Goal: Task Accomplishment & Management: Manage account settings

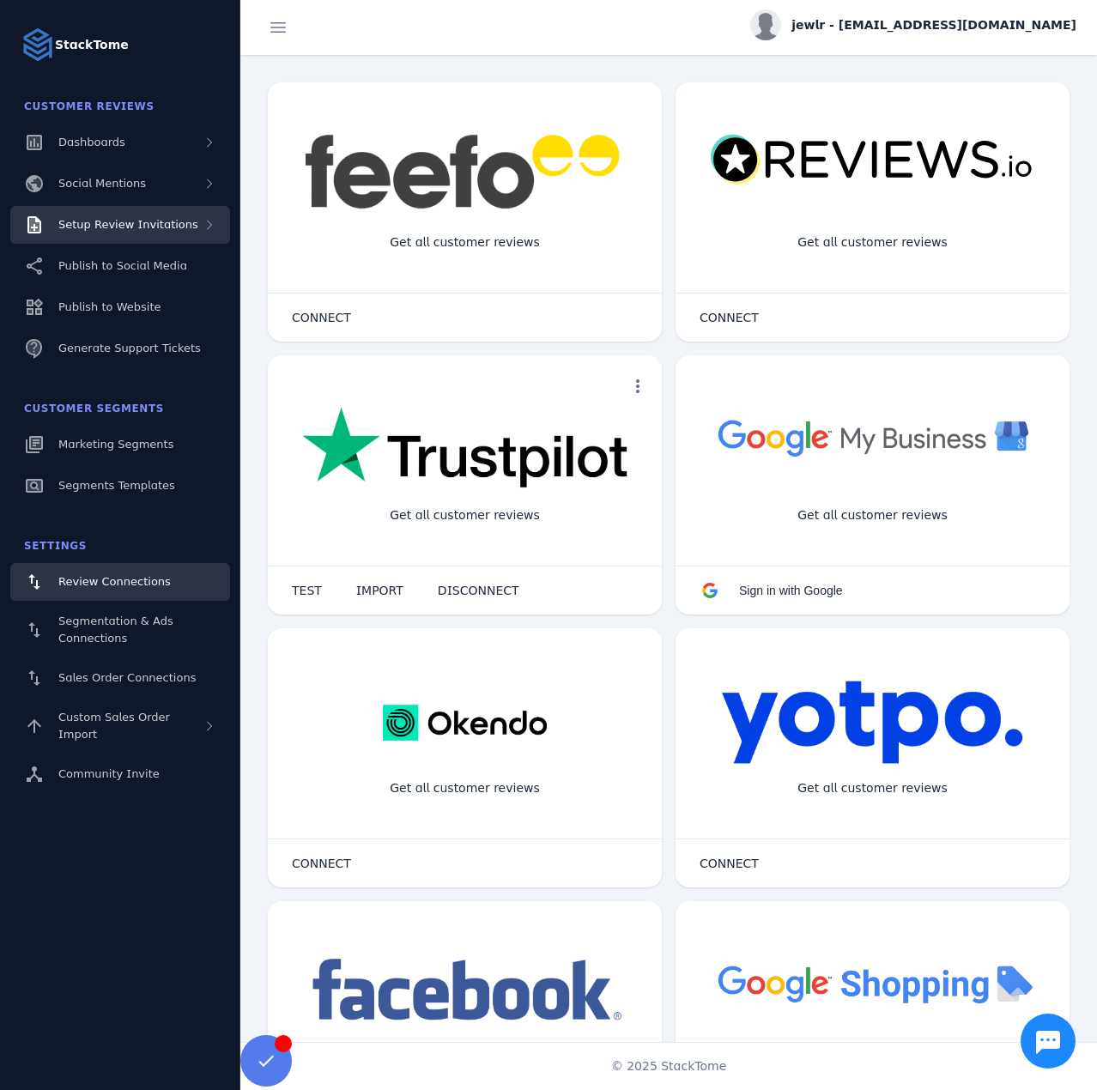
click at [171, 222] on span "Setup Review Invitations" at bounding box center [128, 224] width 140 height 13
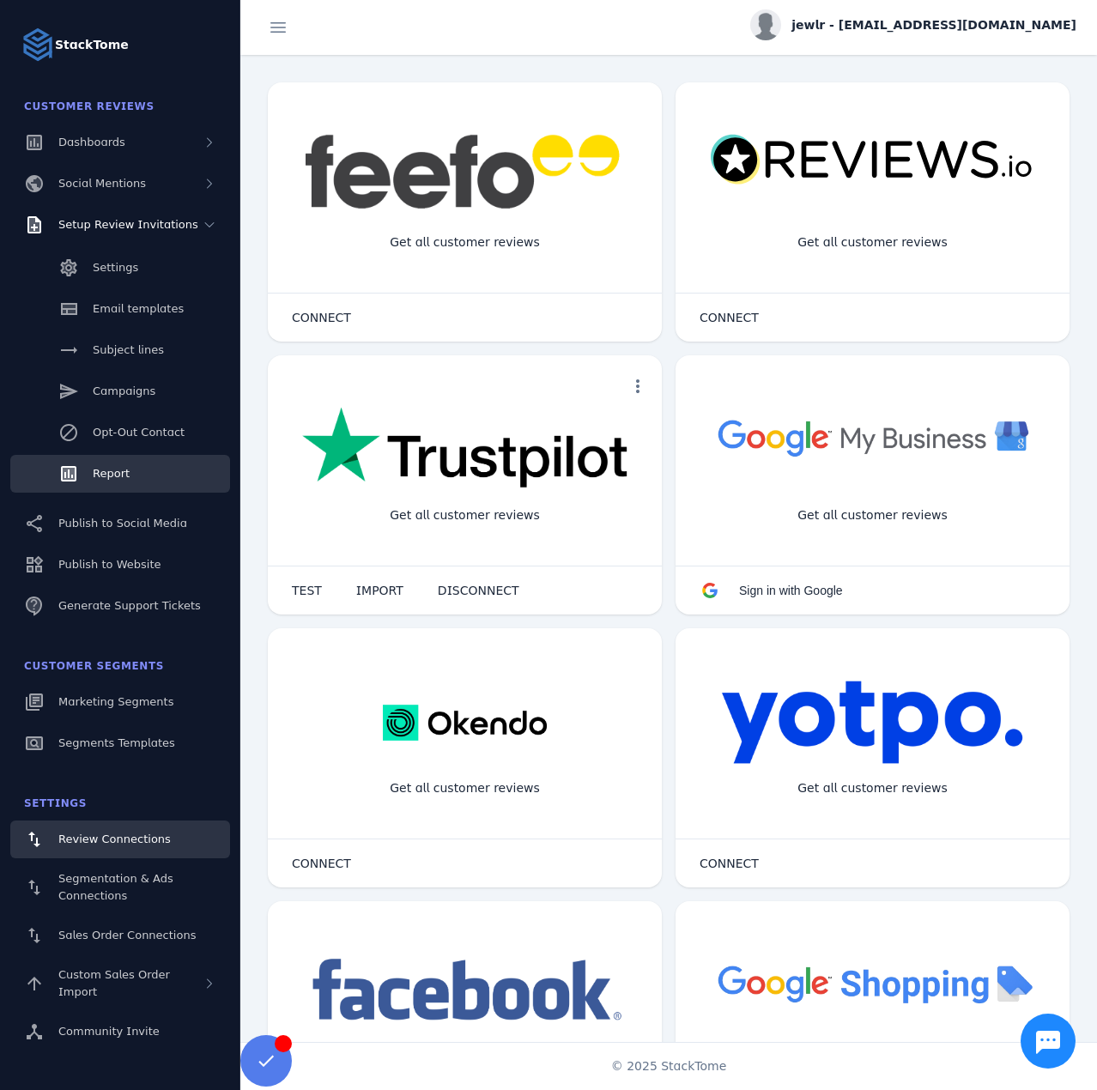
click at [95, 472] on span "Report" at bounding box center [111, 473] width 37 height 13
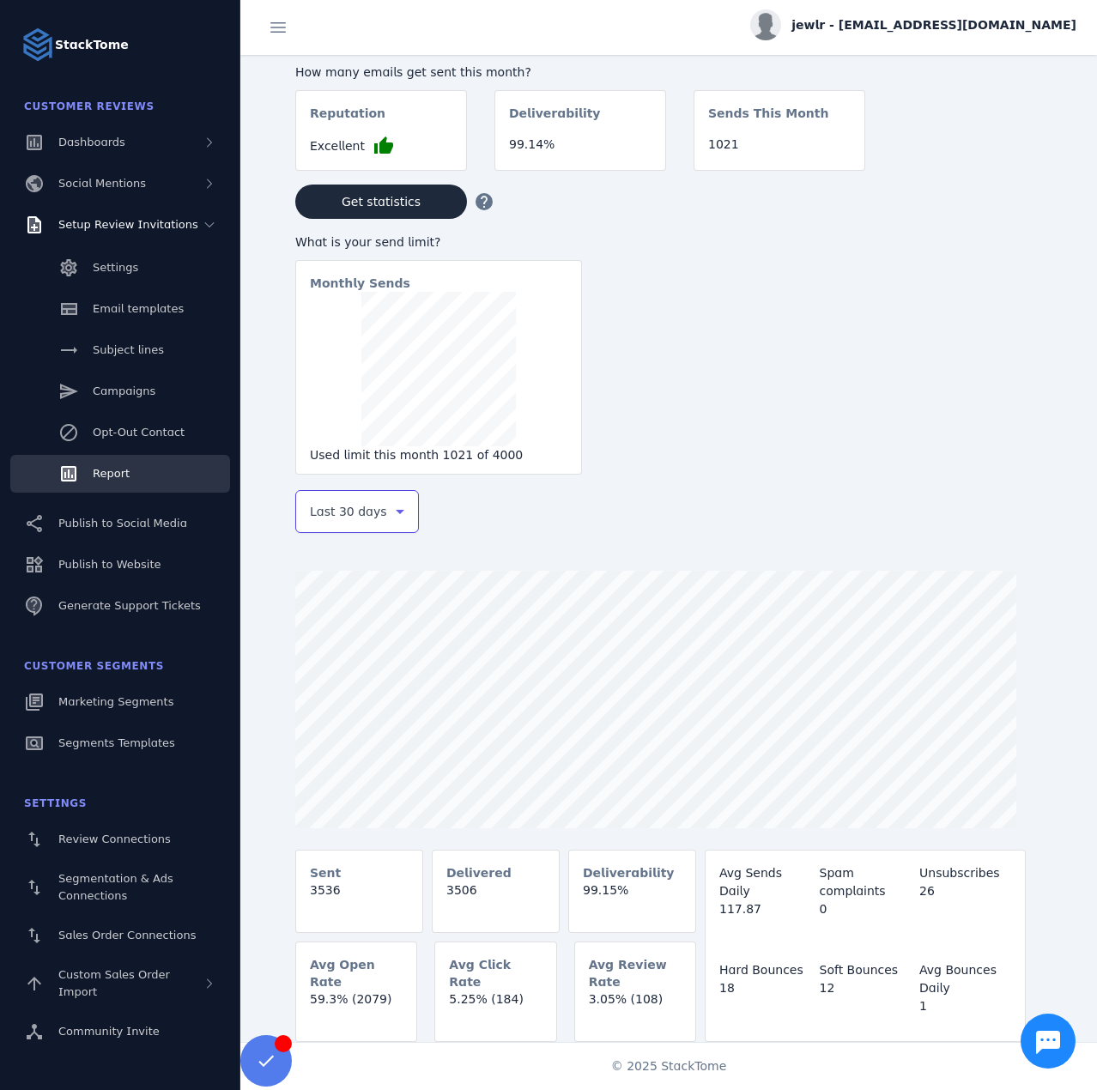
click at [349, 515] on span "Last 30 days" at bounding box center [348, 511] width 77 height 21
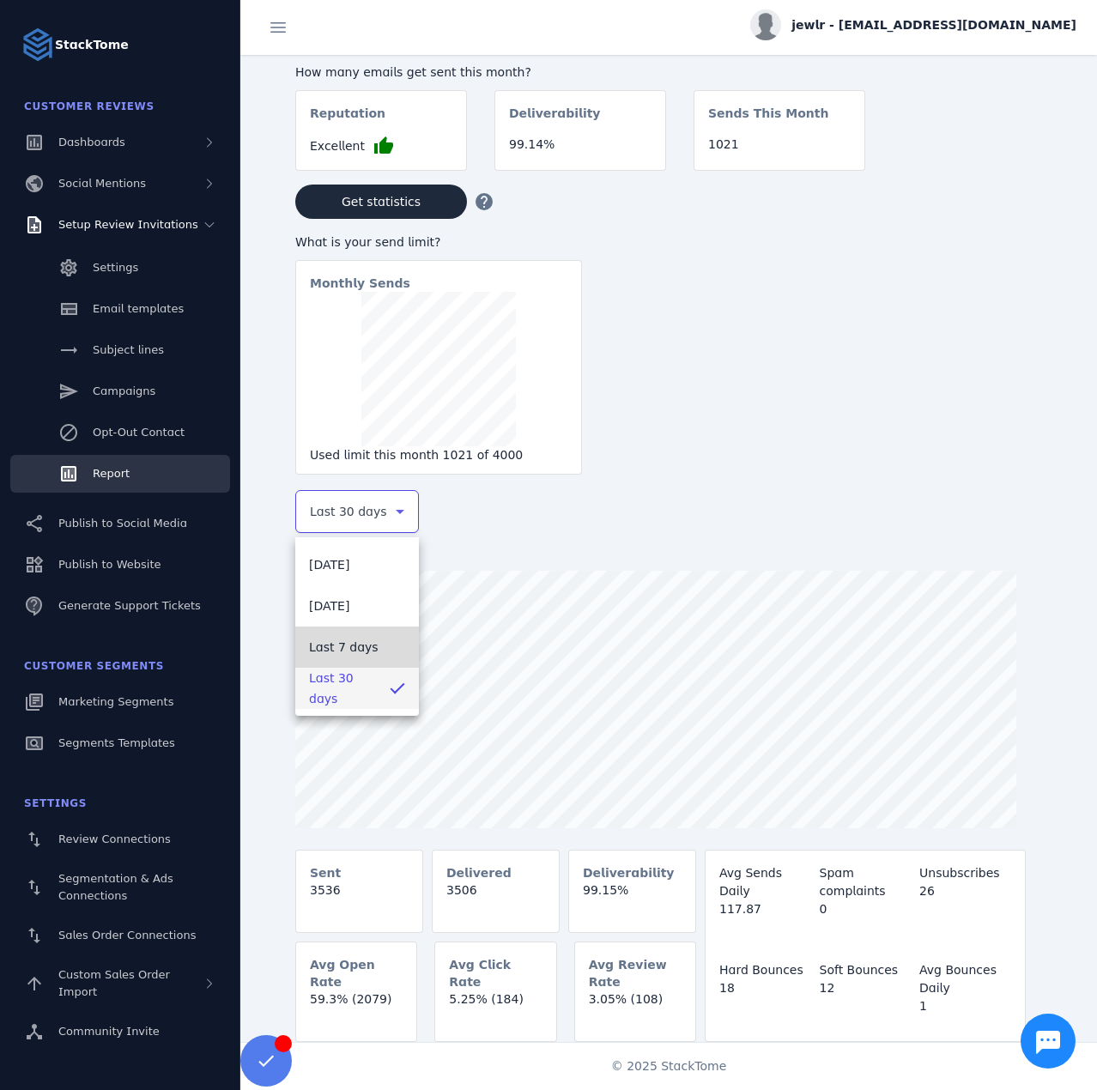
click at [353, 656] on span "Last 7 days" at bounding box center [344, 647] width 70 height 21
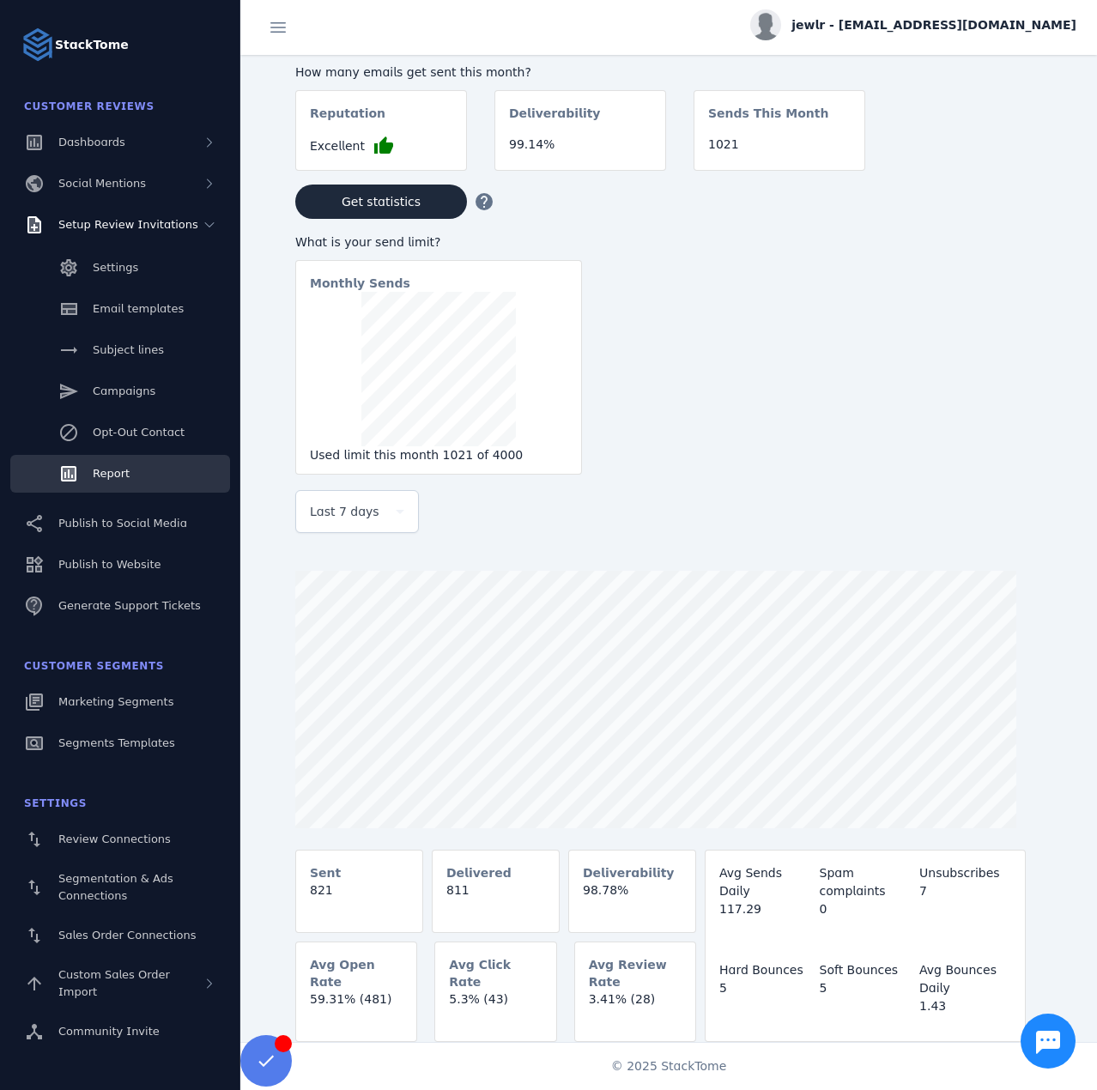
click at [933, 27] on span "jewlr - cs_jewlr@stacktome.com" at bounding box center [934, 25] width 285 height 18
click at [991, 160] on button "Sign out" at bounding box center [1015, 165] width 124 height 41
